Goal: Transaction & Acquisition: Book appointment/travel/reservation

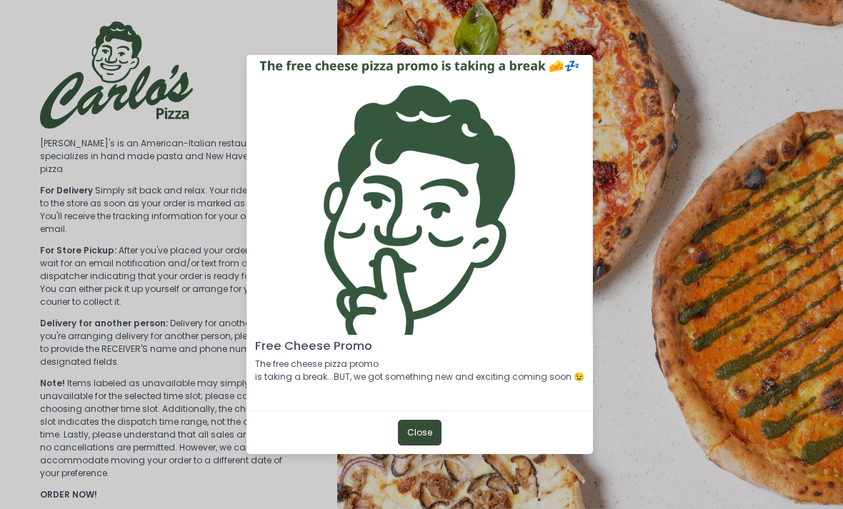
click at [420, 446] on button "Close" at bounding box center [420, 433] width 44 height 26
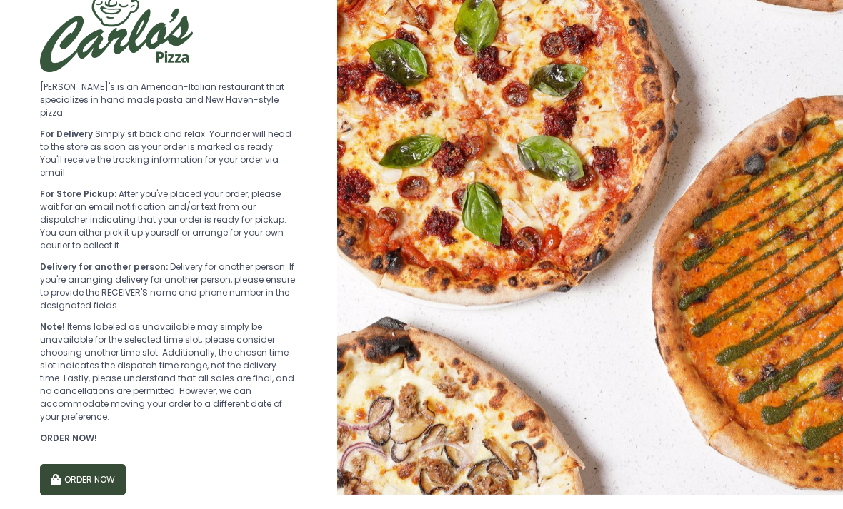
scroll to position [41, 0]
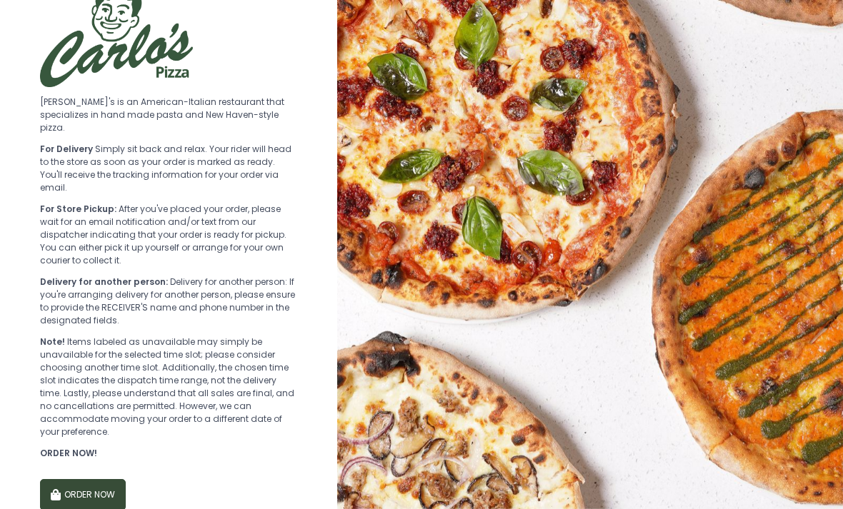
click at [87, 479] on button "ORDER NOW" at bounding box center [83, 494] width 86 height 31
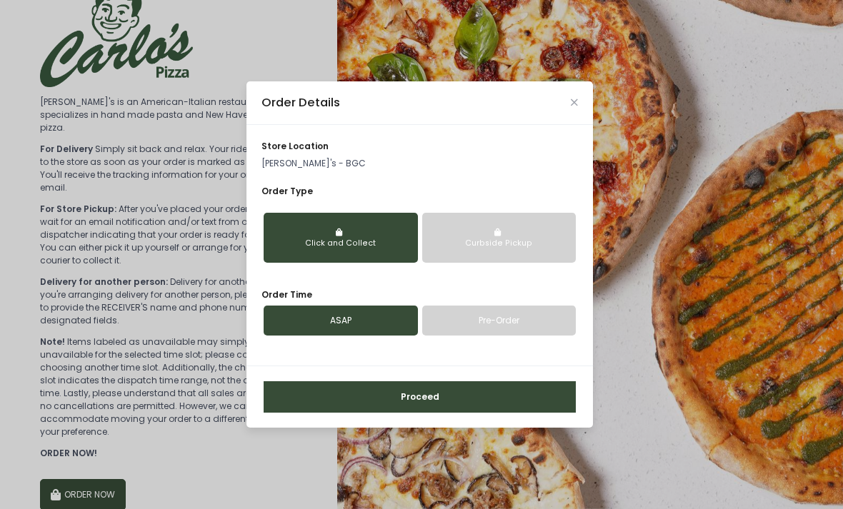
click at [354, 336] on link "ASAP" at bounding box center [341, 321] width 154 height 30
click at [502, 336] on link "Pre-Order" at bounding box center [499, 321] width 154 height 30
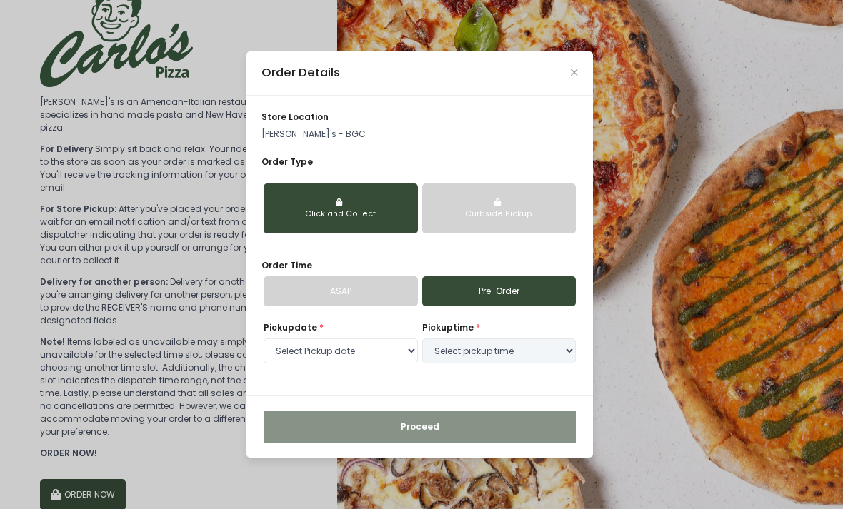
select select "[DATE]"
click at [355, 364] on select "Select Pickup date [DATE] [DATE]" at bounding box center [341, 352] width 154 height 26
click at [525, 364] on select "Select pickup time 08:00 PM - 08:30 PM 08:30 PM - 09:00 PM" at bounding box center [499, 352] width 154 height 26
click at [532, 234] on button "Curbside Pickup" at bounding box center [499, 209] width 154 height 50
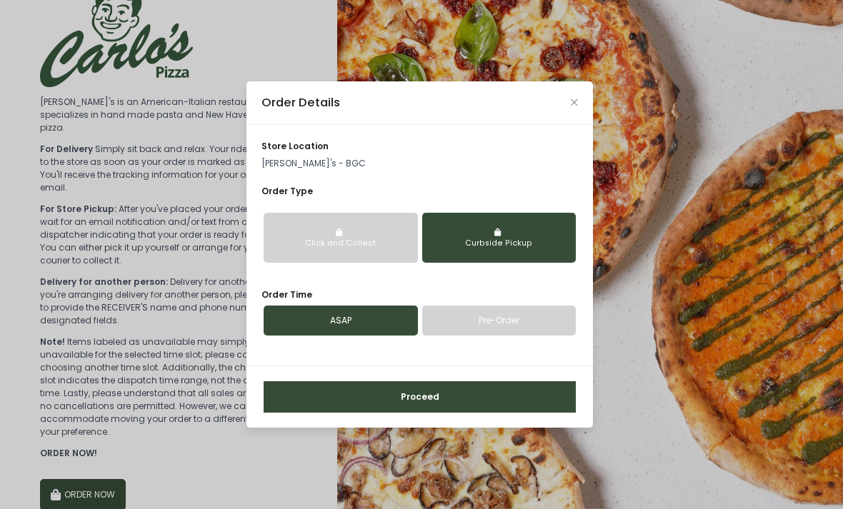
click at [374, 249] on div "Click and Collect" at bounding box center [341, 243] width 136 height 11
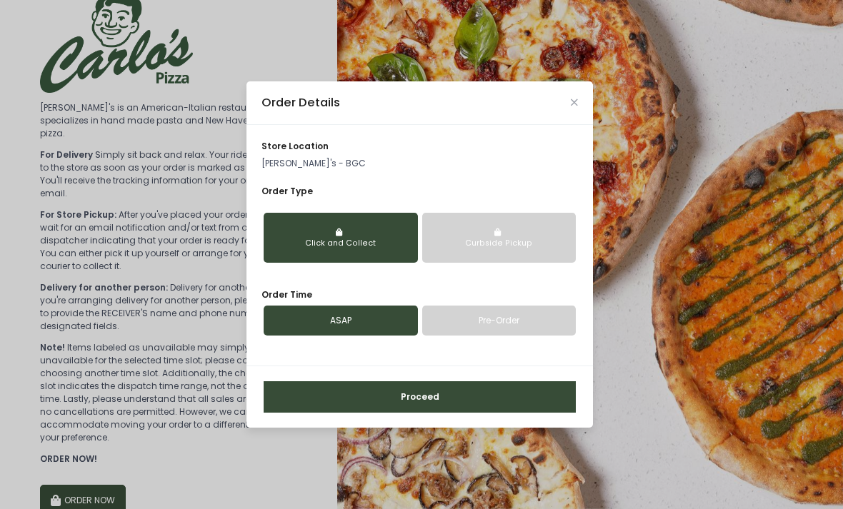
scroll to position [26, 0]
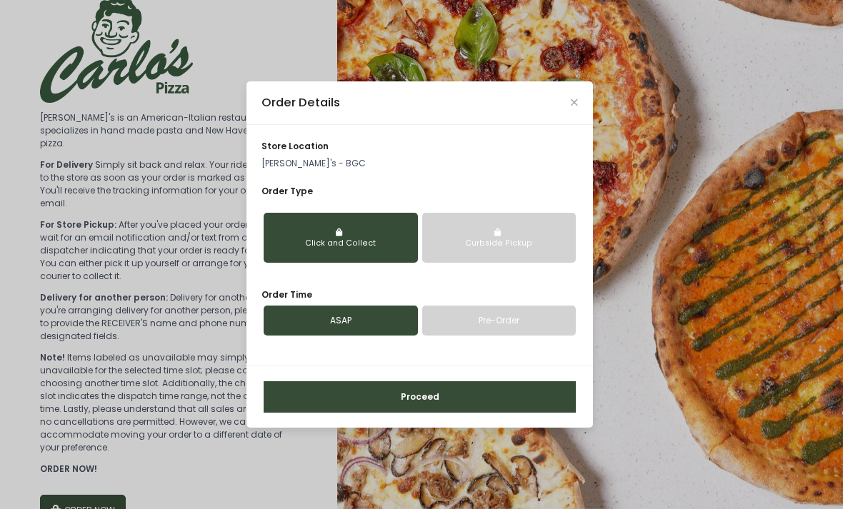
click at [524, 249] on div "Curbside Pickup" at bounding box center [500, 243] width 136 height 11
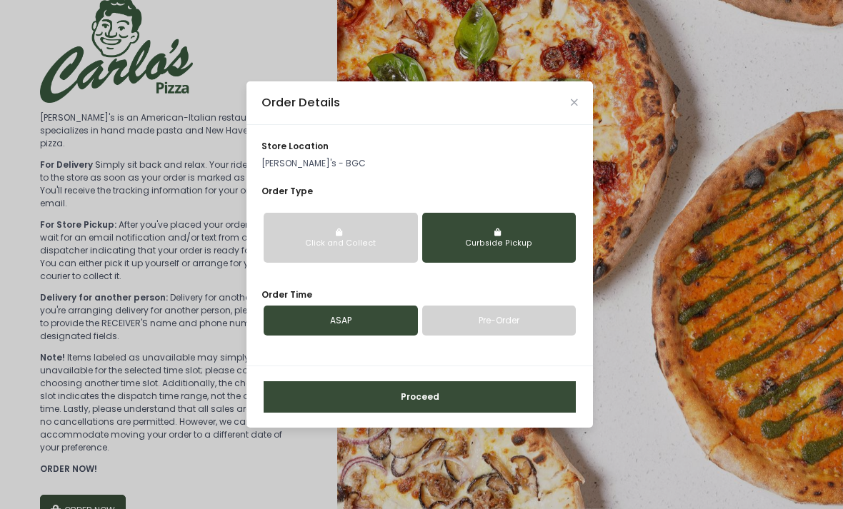
click at [370, 253] on button "Click and Collect" at bounding box center [341, 238] width 154 height 50
